Goal: Find specific page/section: Find specific page/section

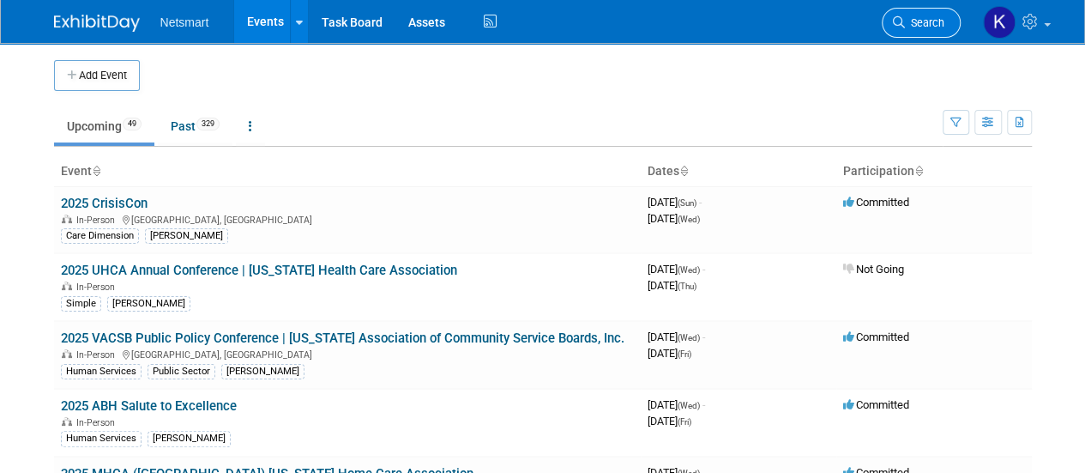
click at [925, 31] on link "Search" at bounding box center [921, 23] width 79 height 30
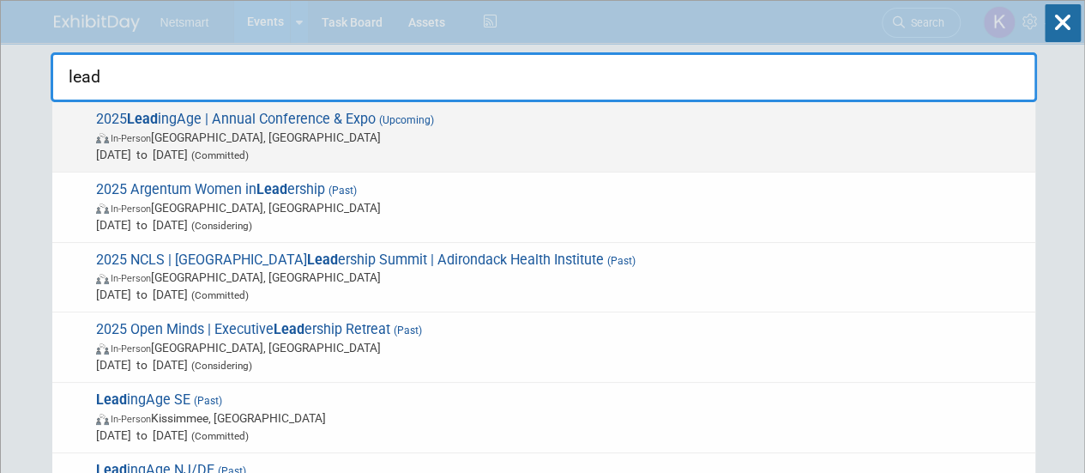
type input "lead"
click at [374, 143] on span "In-Person [GEOGRAPHIC_DATA], [GEOGRAPHIC_DATA]" at bounding box center [561, 137] width 931 height 17
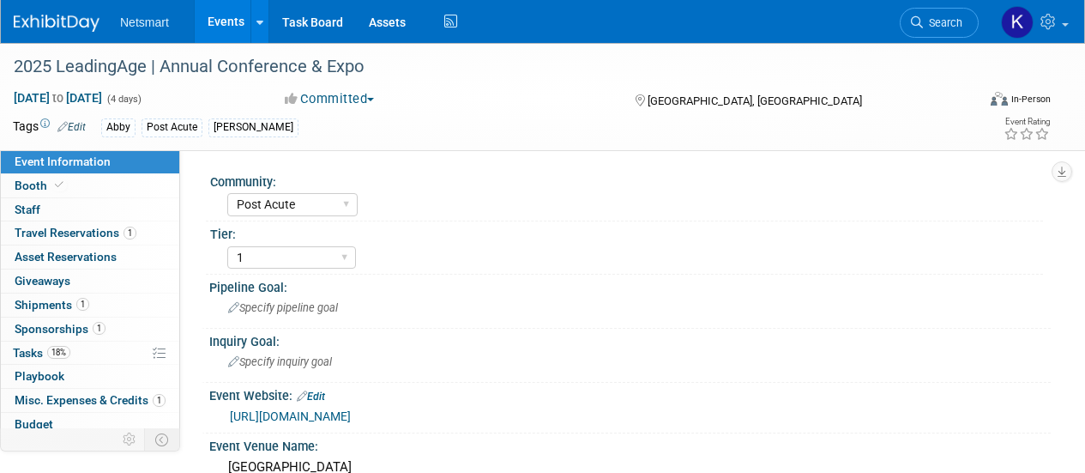
select select "Post Acute"
select select "1"
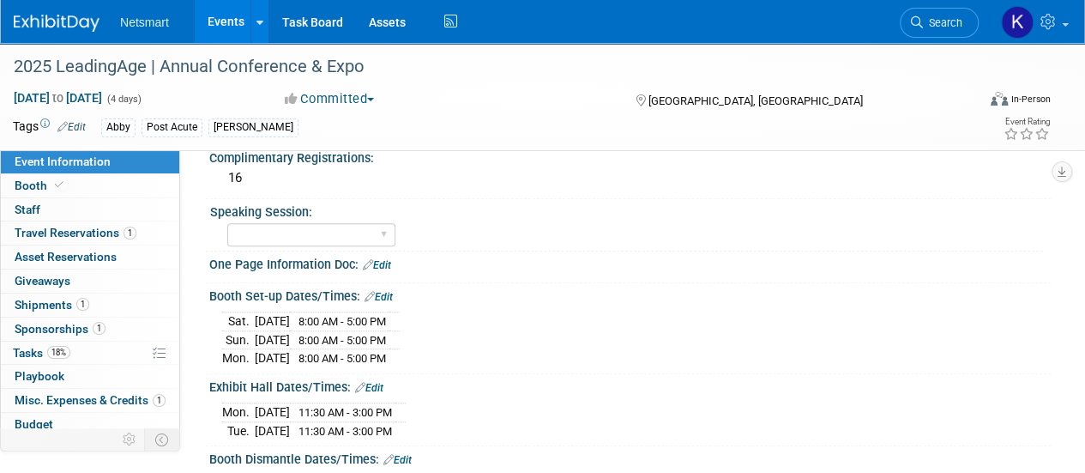
scroll to position [633, 0]
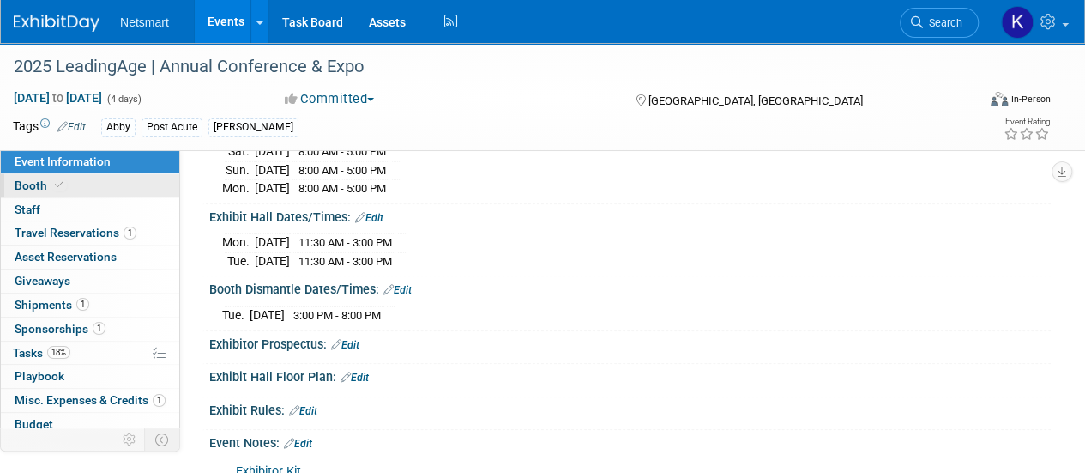
click at [124, 188] on link "Booth" at bounding box center [90, 185] width 178 height 23
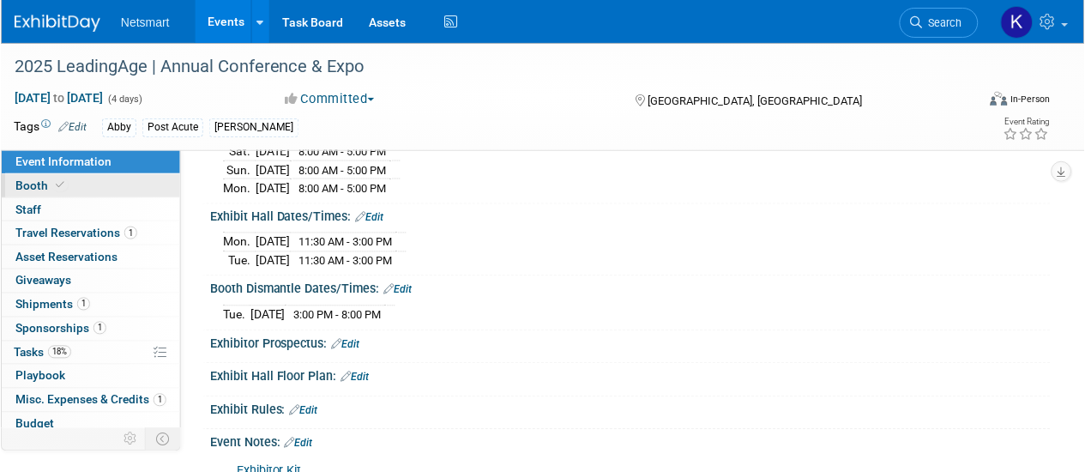
scroll to position [0, 0]
